Goal: Task Accomplishment & Management: Use online tool/utility

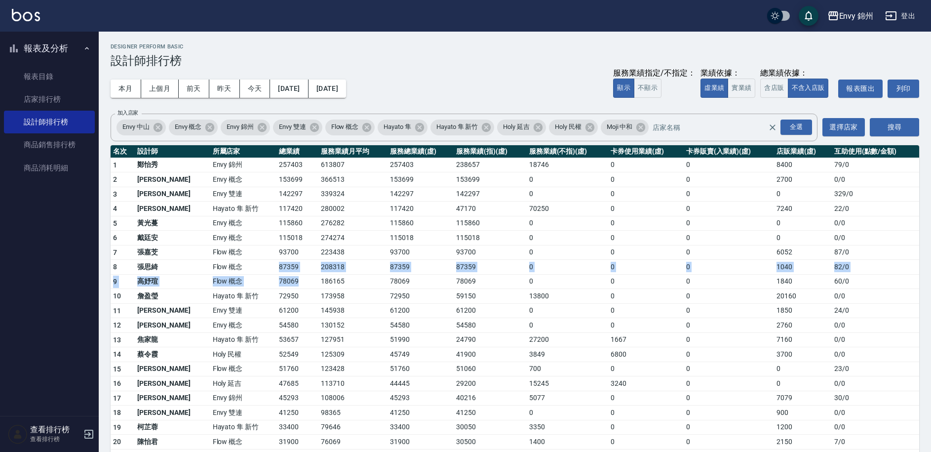
drag, startPoint x: 247, startPoint y: 267, endPoint x: 272, endPoint y: 278, distance: 28.3
click at [272, 278] on tbody "1 [PERSON_NAME][GEOGRAPHIC_DATA] 613807 257403 238657 18746 0 0 8400 79 / 0 2 王…" at bounding box center [515, 396] width 809 height 479
click at [277, 282] on td "78069" at bounding box center [297, 281] width 42 height 15
click at [849, 25] on button "Envy 錦州" at bounding box center [850, 16] width 54 height 20
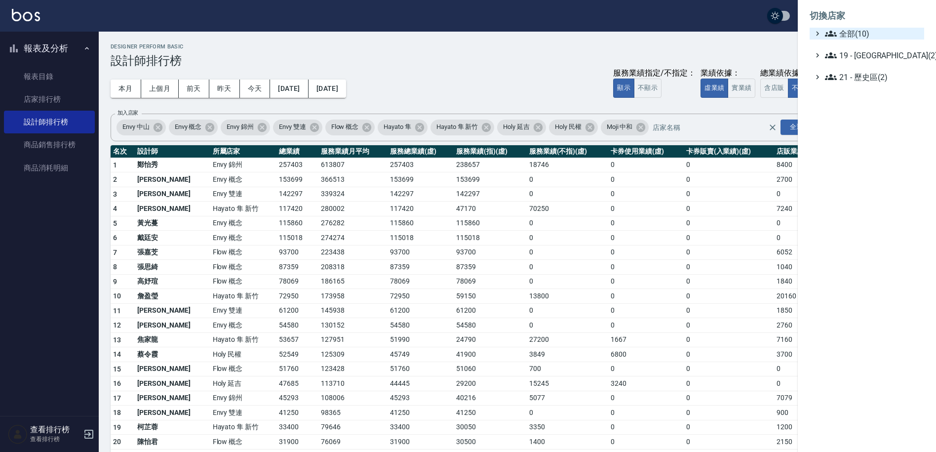
click at [861, 36] on span "全部(10)" at bounding box center [872, 34] width 95 height 12
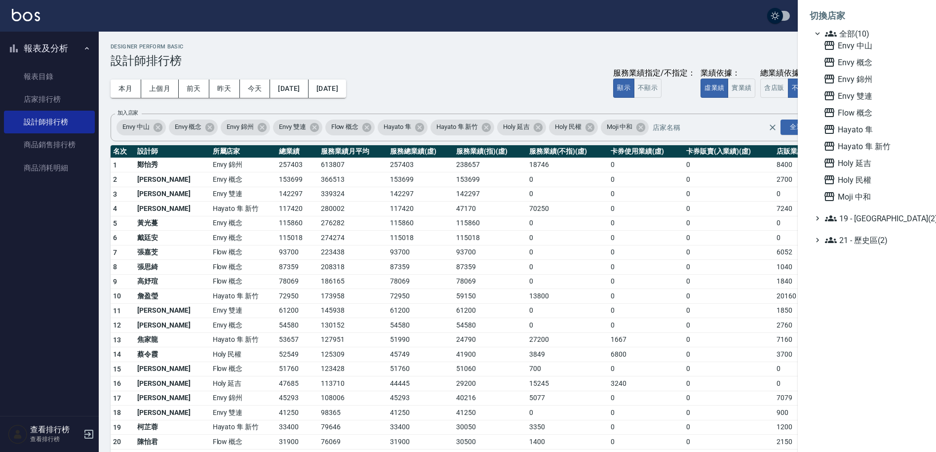
click at [770, 48] on div at bounding box center [468, 226] width 936 height 452
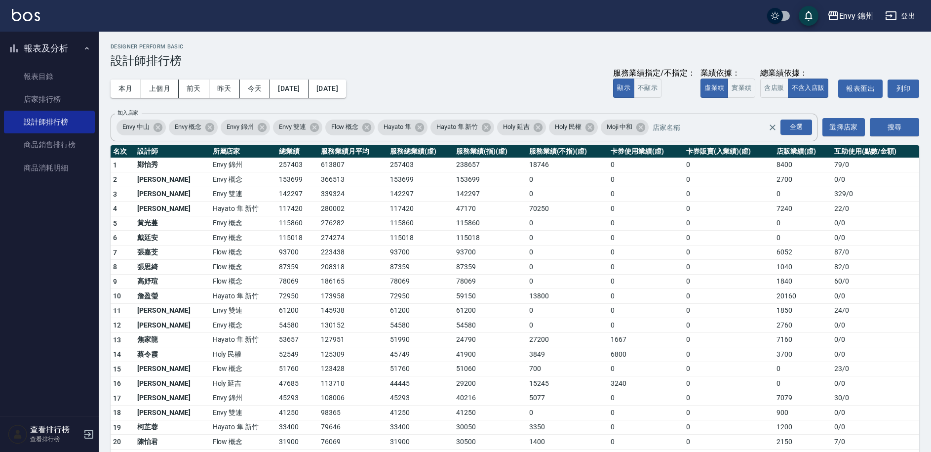
click at [905, 9] on button "登出" at bounding box center [900, 16] width 38 height 18
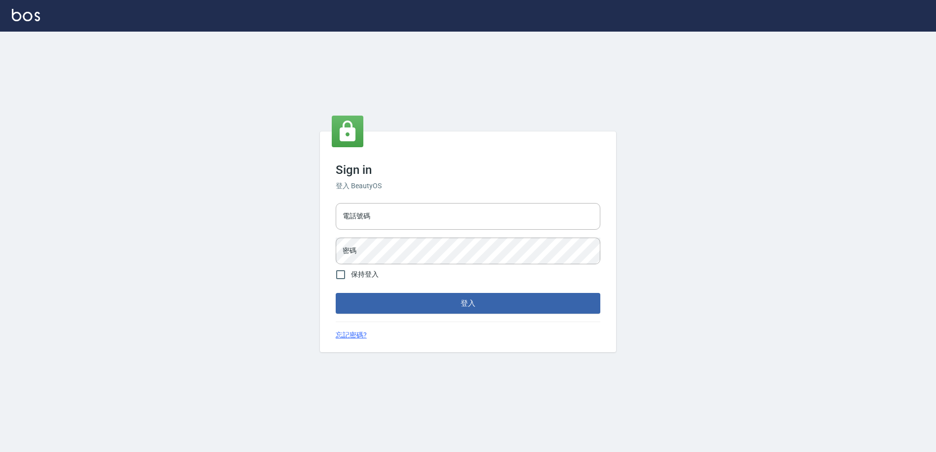
type input "9990001234567"
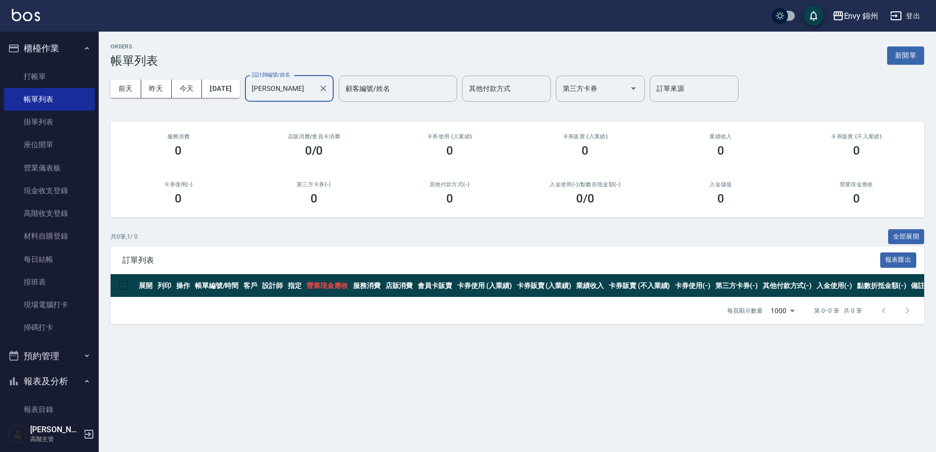
scroll to position [92, 0]
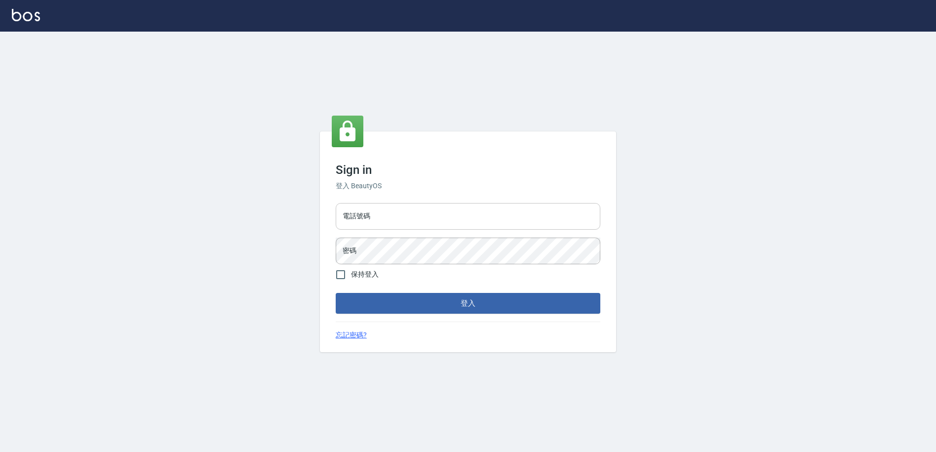
click at [403, 219] on input "電話號碼" at bounding box center [468, 216] width 265 height 27
type input "9990001234567"
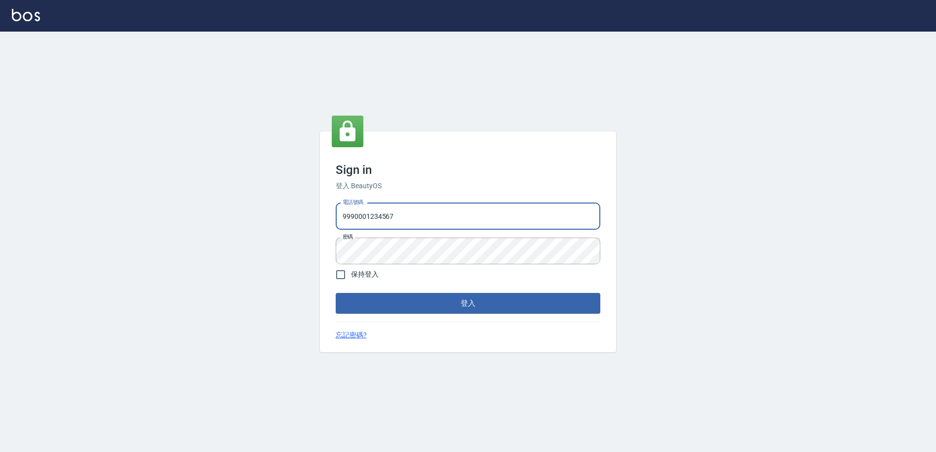
drag, startPoint x: 404, startPoint y: 219, endPoint x: 329, endPoint y: 216, distance: 75.1
click at [329, 216] on div "Sign in 登入 BeautyOS 電話號碼 9990001234567 電話號碼 密碼 密碼 保持登入 登入 忘記密碼?" at bounding box center [468, 241] width 296 height 221
click at [387, 217] on input "電話號碼" at bounding box center [468, 216] width 265 height 27
type input "０"
type input "09308892120"
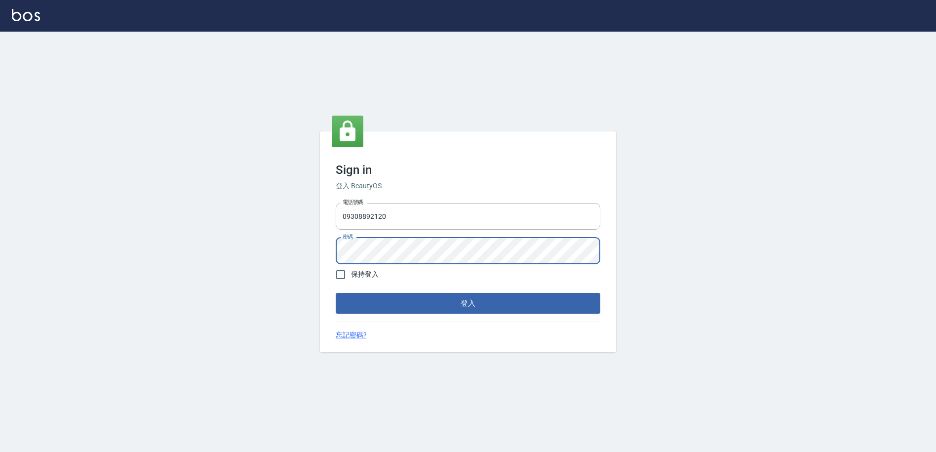
click at [326, 251] on div "Sign in 登入 BeautyOS 電話號碼 09308892120 電話號碼 密碼 密碼 保持登入 登入 忘記密碼?" at bounding box center [468, 241] width 296 height 221
click at [434, 312] on button "登入" at bounding box center [468, 303] width 265 height 21
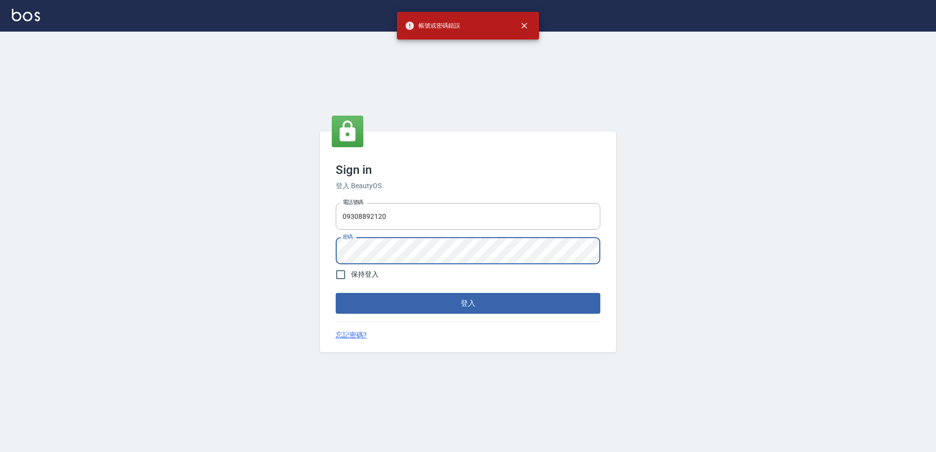
click at [328, 248] on div "Sign in 登入 BeautyOS 電話號碼 09308892120 電話號碼 密碼 密碼 保持登入 登入 忘記密碼?" at bounding box center [468, 241] width 296 height 221
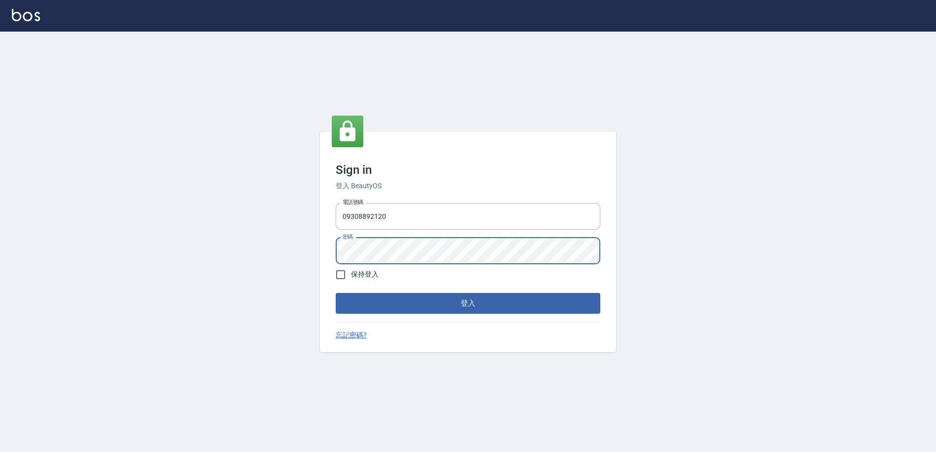
click at [336, 293] on button "登入" at bounding box center [468, 303] width 265 height 21
